Goal: Information Seeking & Learning: Learn about a topic

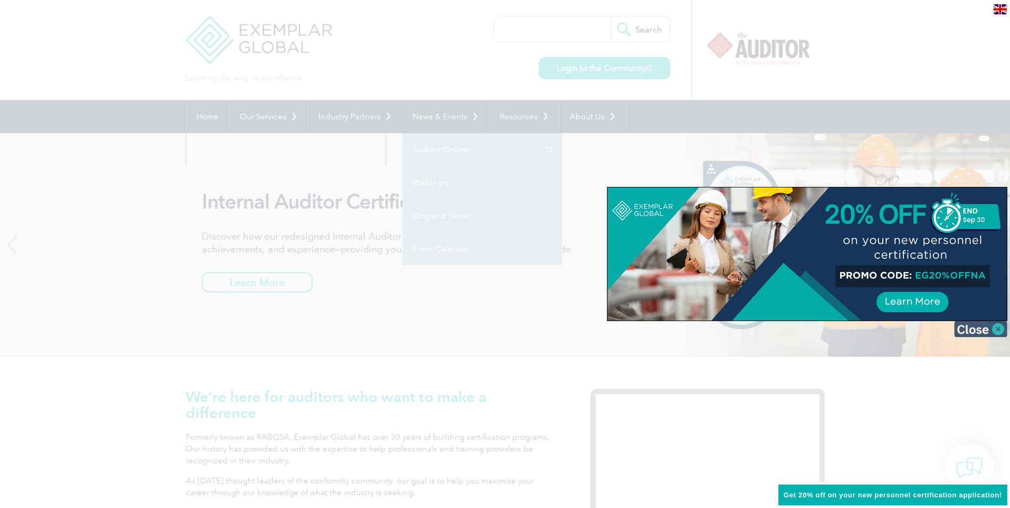
click at [997, 326] on img at bounding box center [980, 329] width 53 height 16
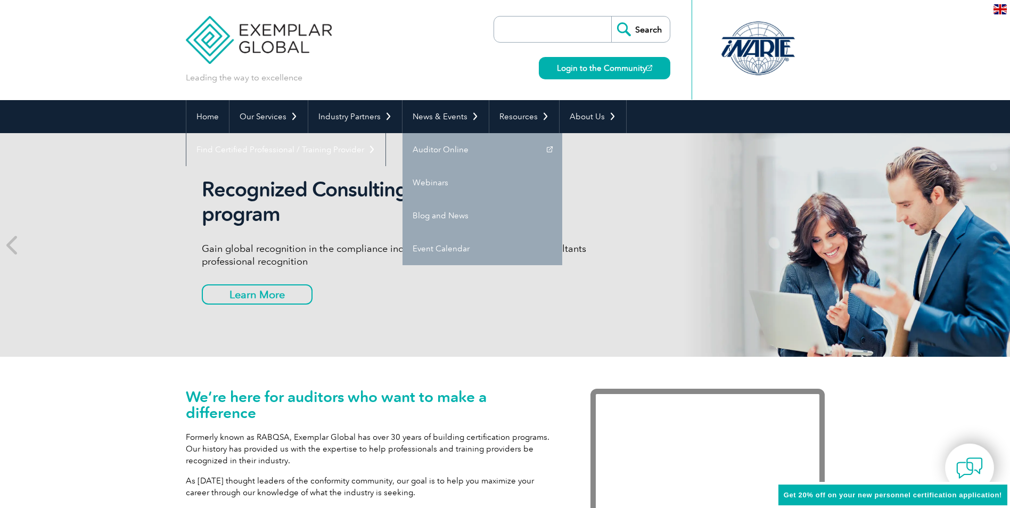
click at [549, 30] on input "search" at bounding box center [555, 29] width 112 height 26
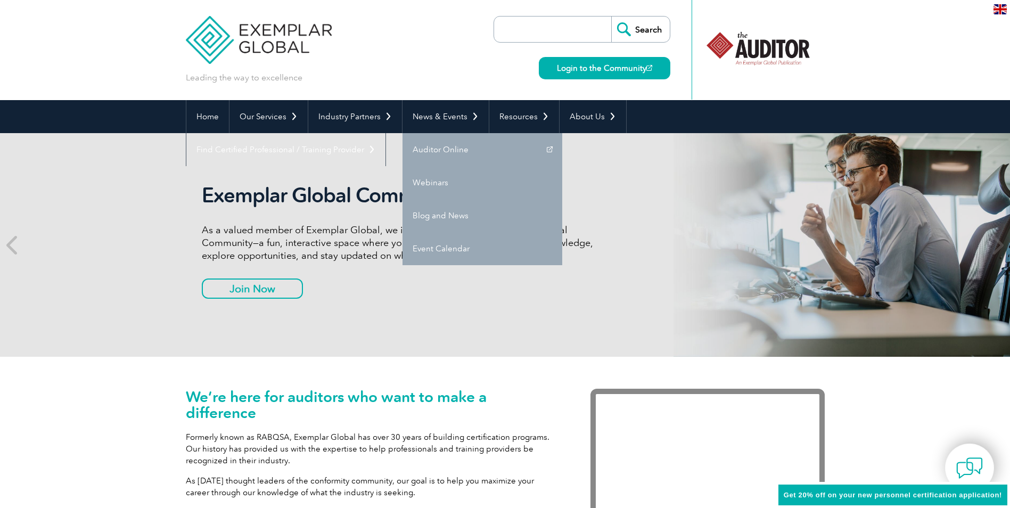
click at [536, 29] on input "search" at bounding box center [555, 29] width 112 height 26
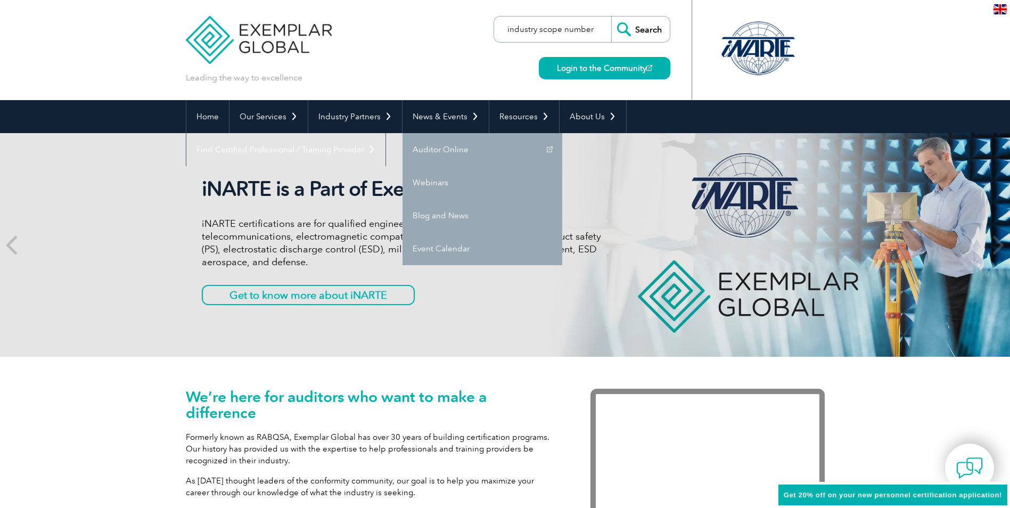
type input "industry scope number"
click at [611, 16] on input "Search" at bounding box center [640, 29] width 59 height 26
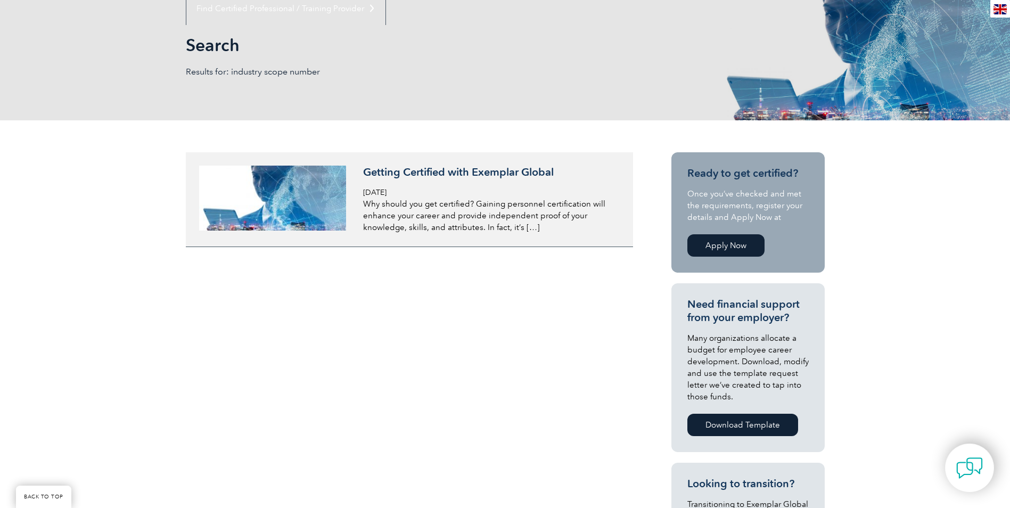
scroll to position [160, 0]
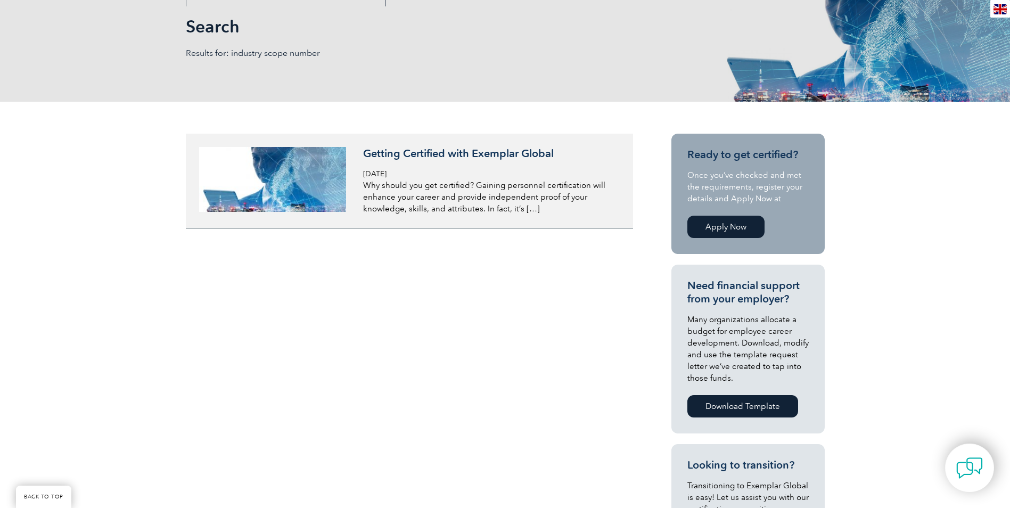
click at [429, 151] on h3 "Getting Certified with Exemplar Global" at bounding box center [489, 153] width 252 height 13
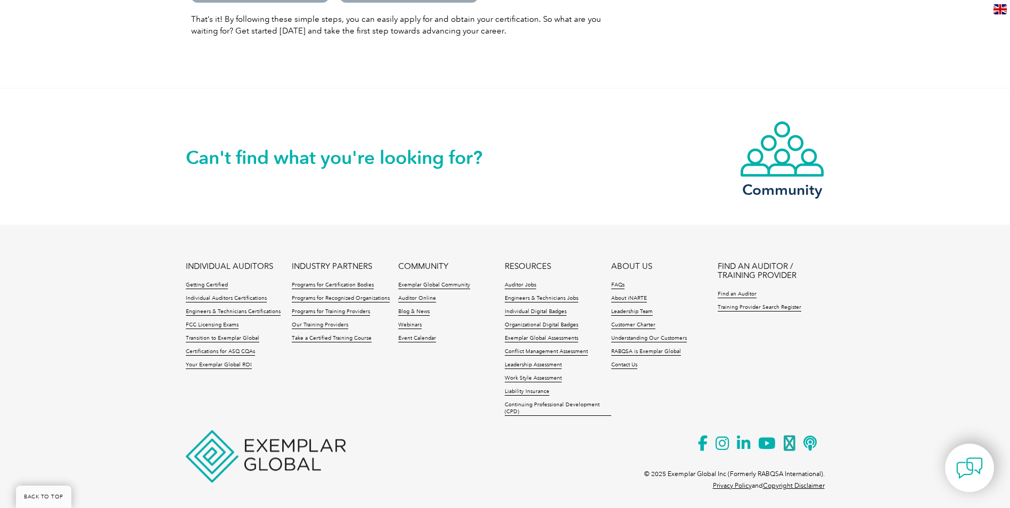
scroll to position [1353, 0]
